Goal: Navigation & Orientation: Understand site structure

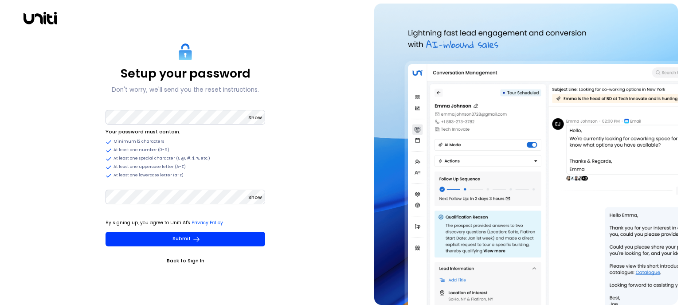
click at [258, 120] on span "Show" at bounding box center [255, 117] width 14 height 7
click at [254, 199] on span "Show" at bounding box center [255, 197] width 14 height 7
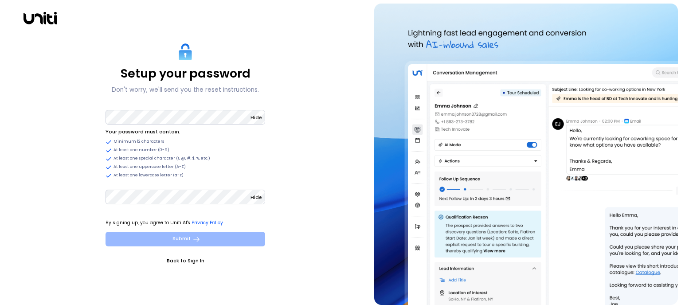
click at [215, 237] on button "Submit" at bounding box center [186, 239] width 160 height 15
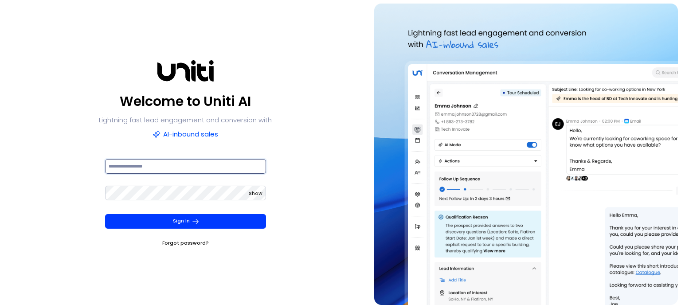
type input "**********"
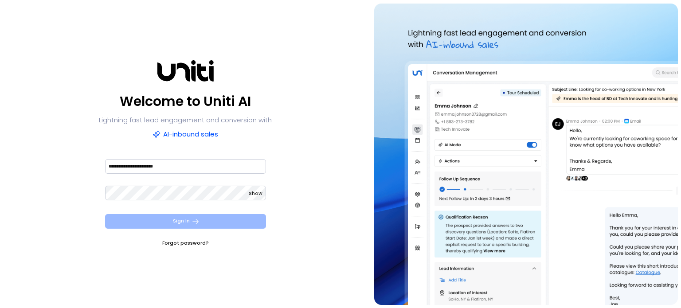
click at [177, 222] on button "Sign In" at bounding box center [185, 221] width 161 height 15
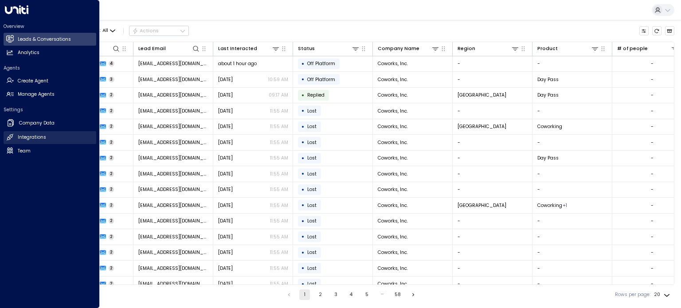
click at [37, 137] on h2 "Integrations" at bounding box center [32, 137] width 28 height 7
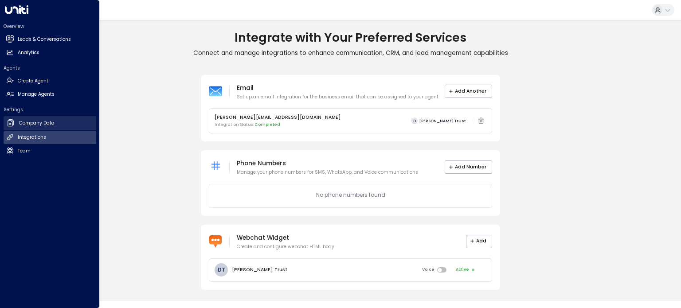
click at [31, 122] on h2 "Company Data" at bounding box center [36, 123] width 35 height 7
click at [23, 121] on h2 "Company Data" at bounding box center [36, 123] width 35 height 7
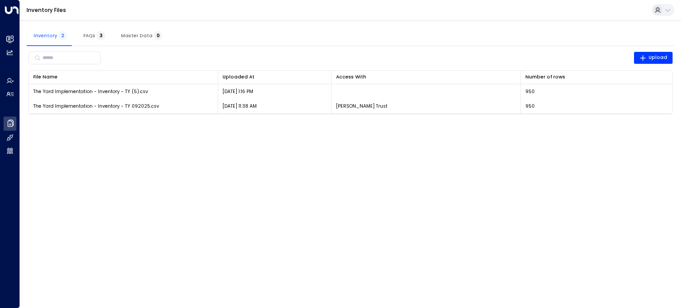
click at [87, 38] on span "FAQs 3" at bounding box center [94, 36] width 22 height 6
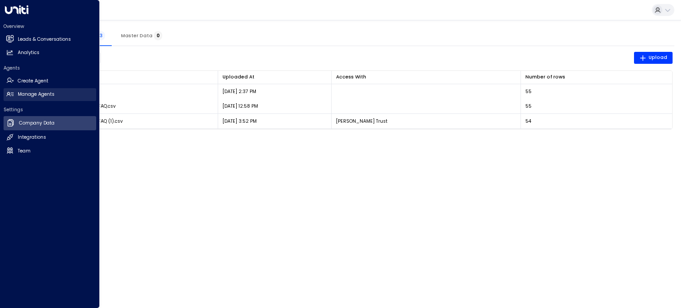
click at [29, 97] on h2 "Manage Agents" at bounding box center [36, 94] width 37 height 7
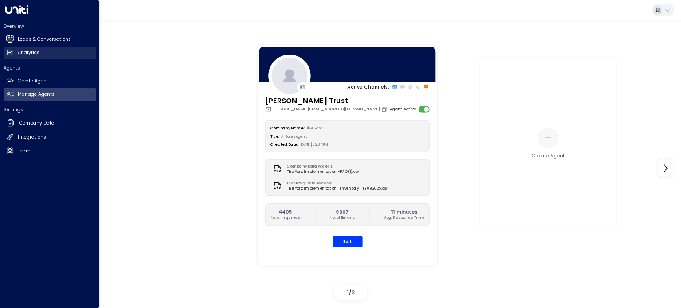
click at [20, 47] on link "Analytics Analytics" at bounding box center [50, 53] width 93 height 13
